Goal: Find specific page/section: Find specific page/section

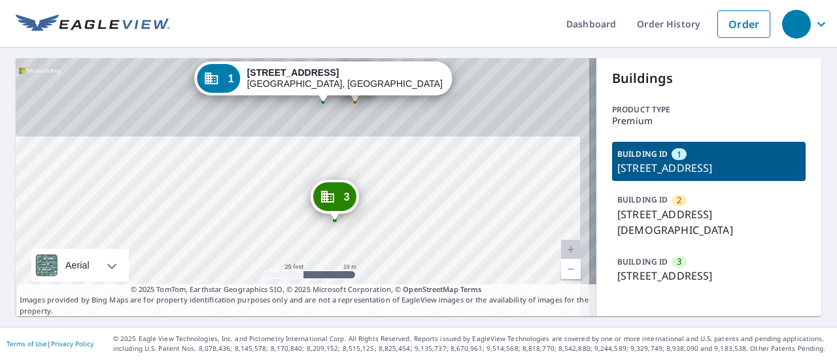
drag, startPoint x: 272, startPoint y: 126, endPoint x: 255, endPoint y: 248, distance: 122.8
click at [255, 248] on div "2 [STREET_ADDRESS][DEMOGRAPHIC_DATA] [GEOGRAPHIC_DATA][STREET_ADDRESS] [GEOGRAP…" at bounding box center [306, 187] width 581 height 258
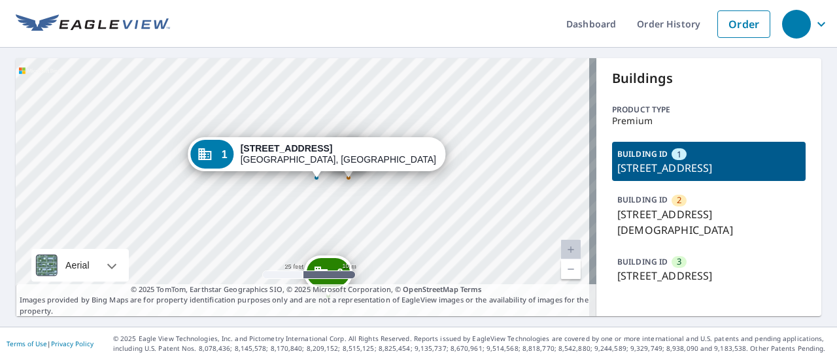
drag, startPoint x: 429, startPoint y: 142, endPoint x: 423, endPoint y: 218, distance: 76.2
click at [423, 218] on div "2 [STREET_ADDRESS][DEMOGRAPHIC_DATA] [GEOGRAPHIC_DATA][STREET_ADDRESS] [GEOGRAP…" at bounding box center [306, 187] width 581 height 258
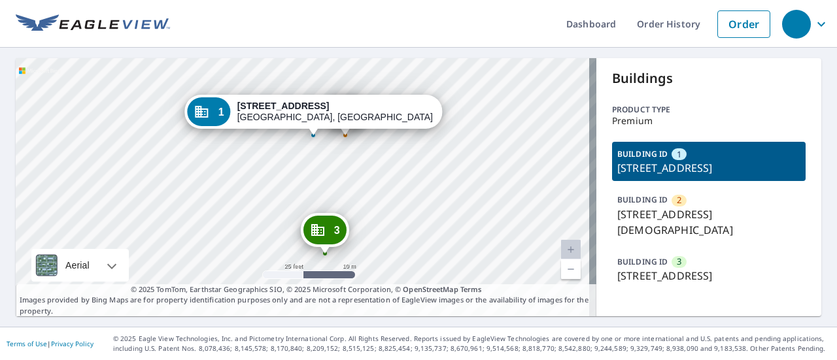
drag, startPoint x: 423, startPoint y: 218, endPoint x: 419, endPoint y: 175, distance: 42.6
click at [419, 175] on div "2 [STREET_ADDRESS][DEMOGRAPHIC_DATA] [GEOGRAPHIC_DATA][STREET_ADDRESS] [GEOGRAP…" at bounding box center [306, 187] width 581 height 258
drag, startPoint x: 687, startPoint y: 169, endPoint x: 631, endPoint y: 169, distance: 56.9
click at [631, 169] on p "[STREET_ADDRESS]" at bounding box center [708, 168] width 183 height 16
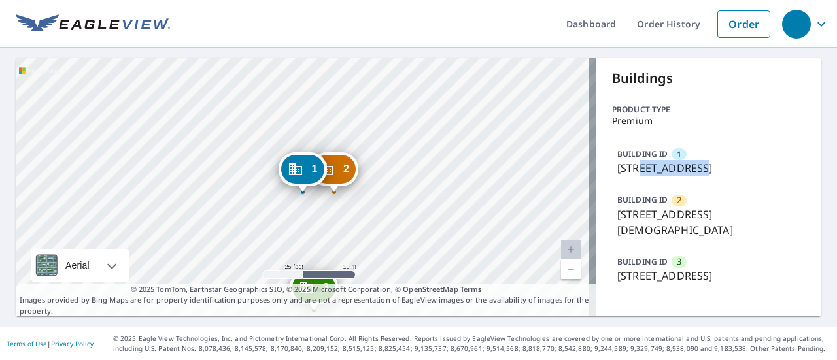
copy p "E [GEOGRAPHIC_DATA]"
drag, startPoint x: 645, startPoint y: 179, endPoint x: 596, endPoint y: 169, distance: 49.4
click at [596, 169] on div "Buildings Product type Premium BUILDING ID 1 [STREET_ADDRESS] BUILDING ID [GEOG…" at bounding box center [708, 187] width 225 height 258
copy p "[STREET_ADDRESS]"
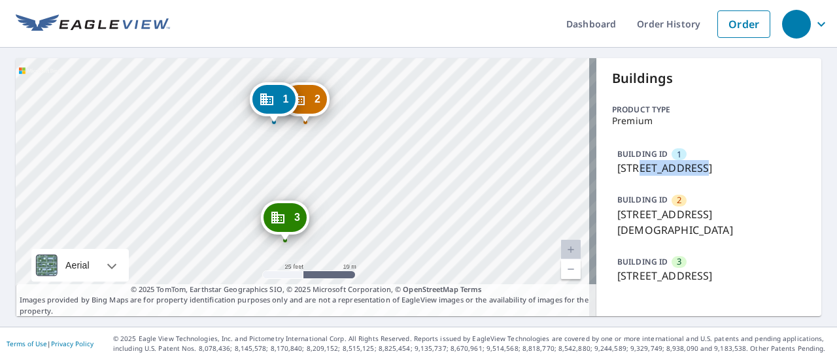
drag, startPoint x: 271, startPoint y: 213, endPoint x: 242, endPoint y: 143, distance: 75.7
click at [242, 143] on div "2 [STREET_ADDRESS][DEMOGRAPHIC_DATA] [GEOGRAPHIC_DATA][STREET_ADDRESS] [GEOGRAP…" at bounding box center [306, 187] width 581 height 258
